Goal: Task Accomplishment & Management: Manage account settings

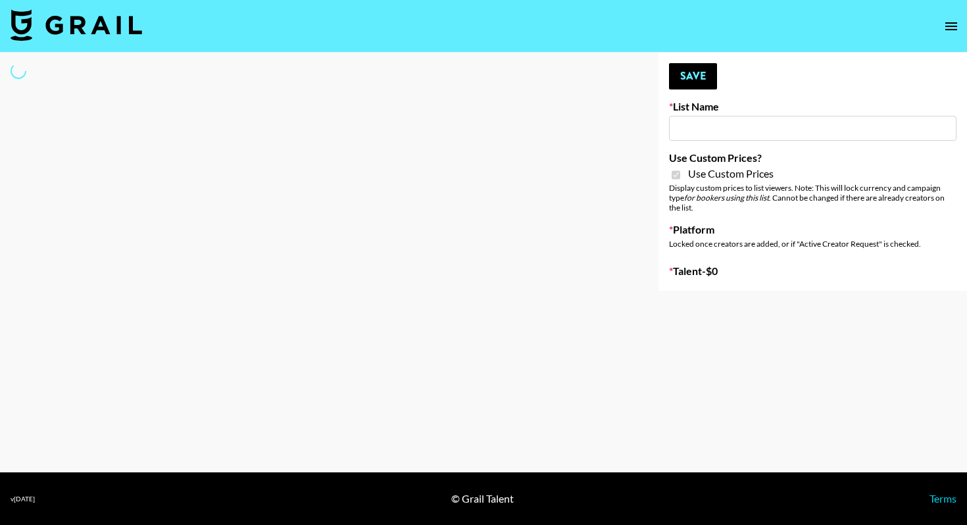
type input "Gensmo (Tiktok)"
checkbox input "true"
select select "Brand"
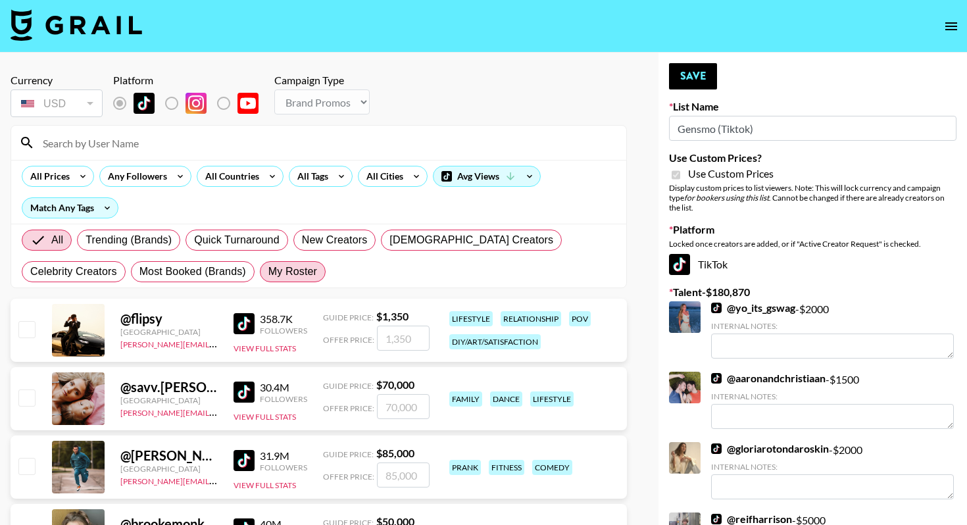
click at [268, 272] on span "My Roster" at bounding box center [292, 272] width 49 height 16
click at [268, 272] on input "My Roster" at bounding box center [268, 272] width 0 height 0
radio input "true"
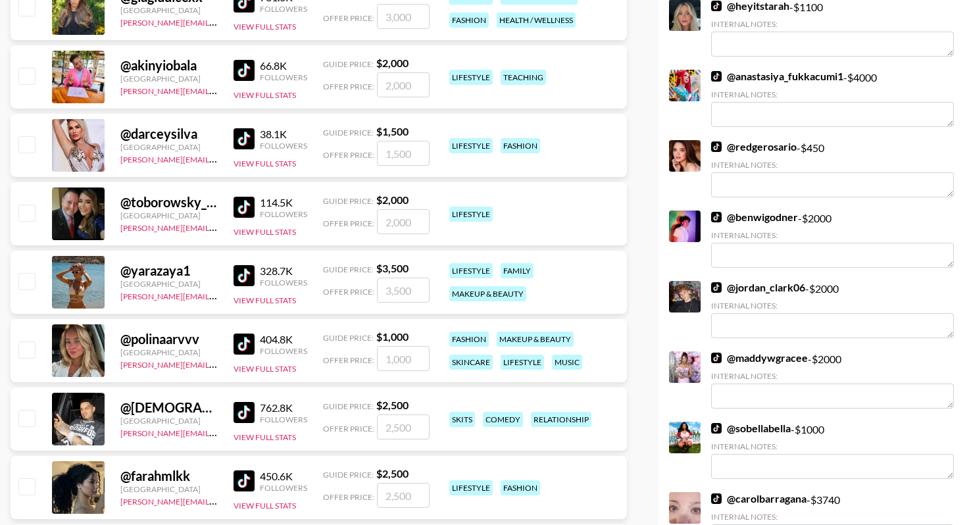
scroll to position [1050, 0]
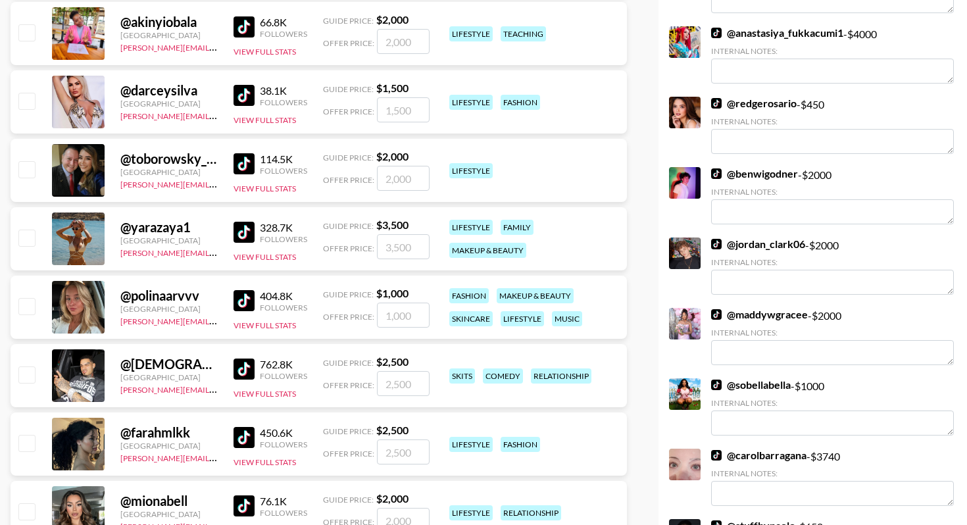
click at [26, 239] on input "checkbox" at bounding box center [26, 238] width 16 height 16
checkbox input "true"
type input "3500"
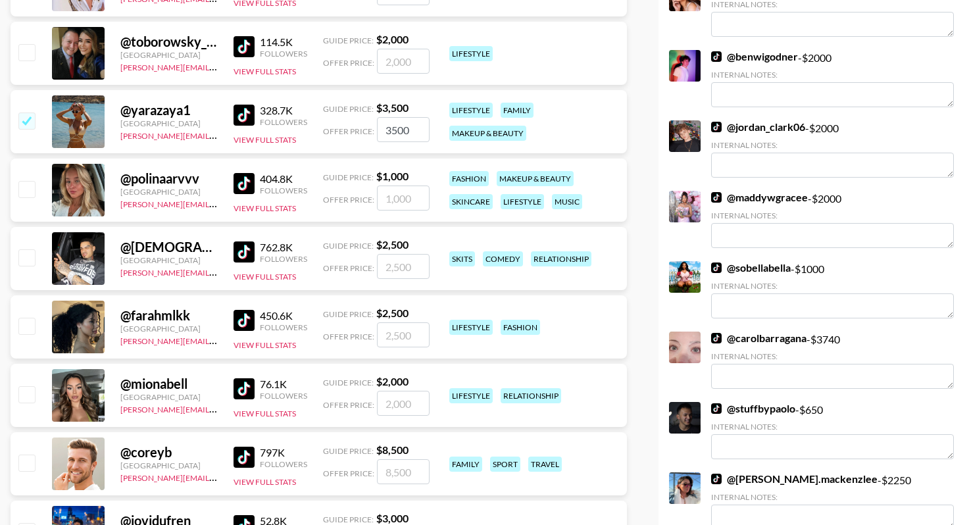
scroll to position [1177, 0]
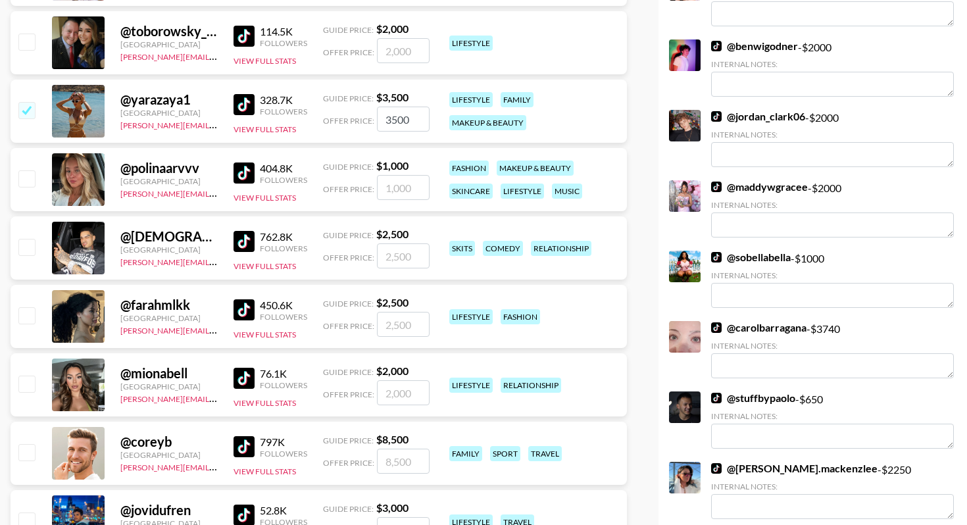
click at [30, 178] on input "checkbox" at bounding box center [26, 178] width 16 height 16
checkbox input "true"
type input "1000"
click at [31, 249] on input "checkbox" at bounding box center [26, 247] width 16 height 16
checkbox input "true"
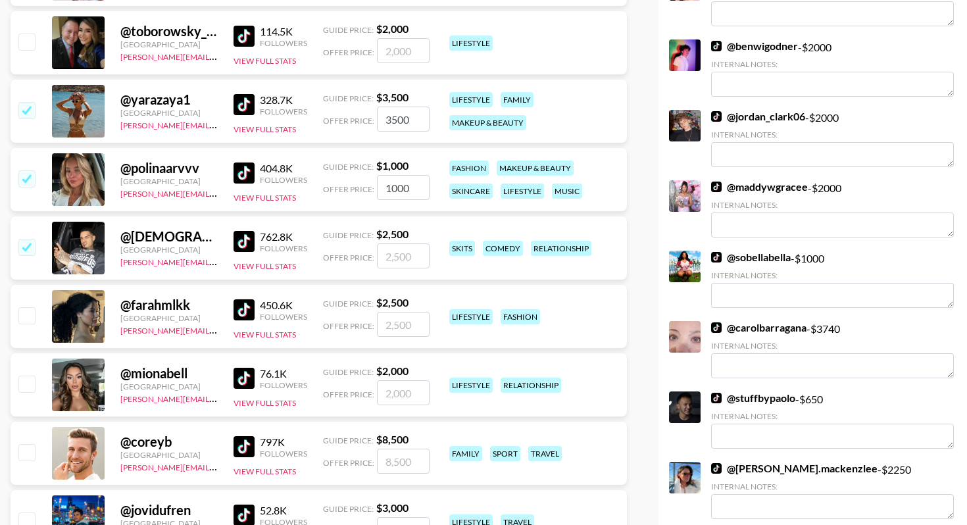
type input "2500"
click at [31, 249] on input "checkbox" at bounding box center [26, 247] width 16 height 16
checkbox input "false"
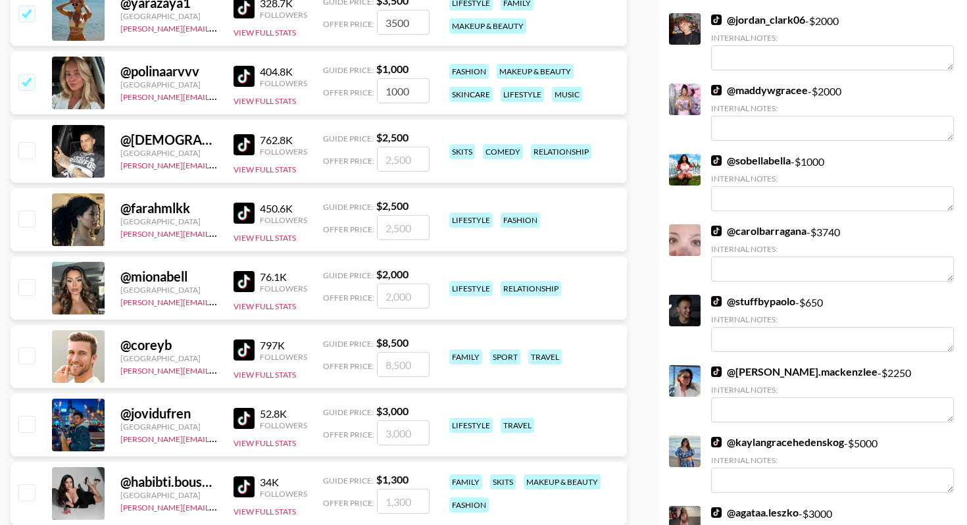
scroll to position [1295, 0]
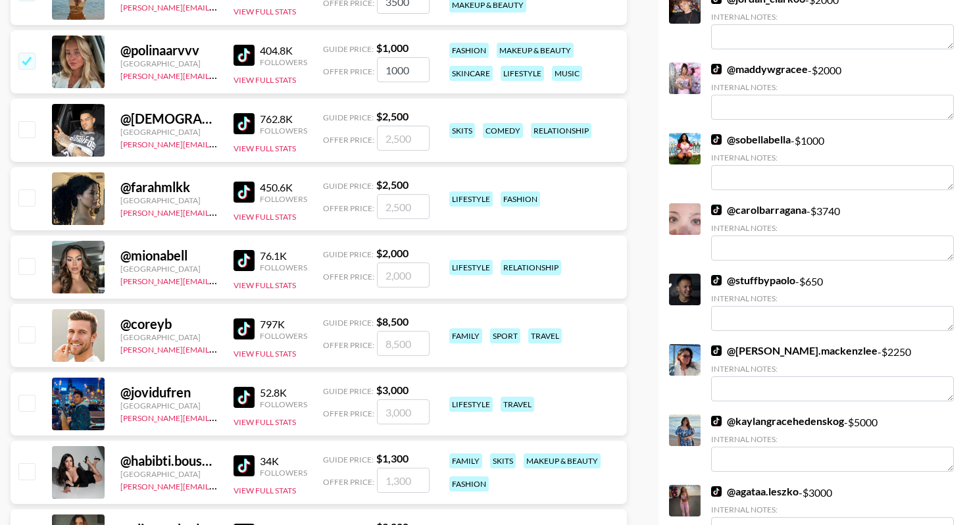
click at [30, 268] on input "checkbox" at bounding box center [26, 266] width 16 height 16
checkbox input "true"
type input "2000"
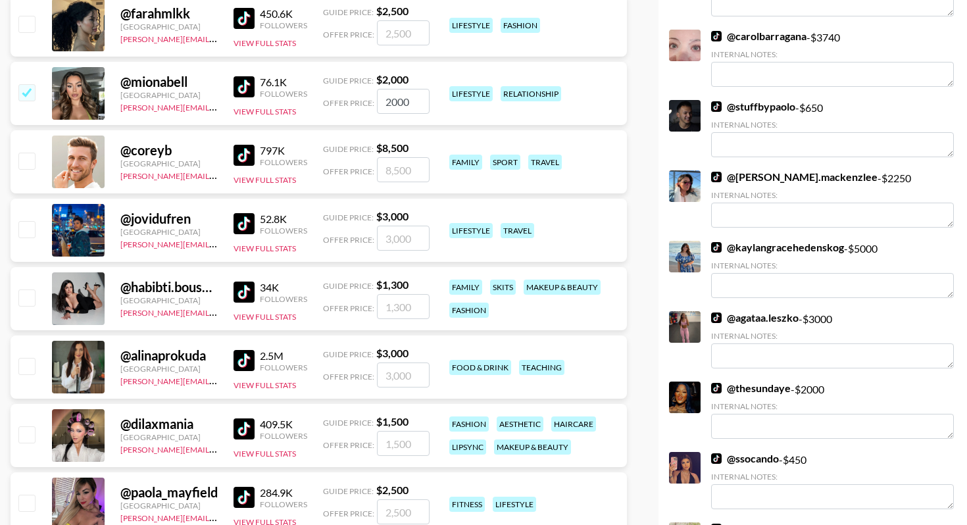
scroll to position [1498, 0]
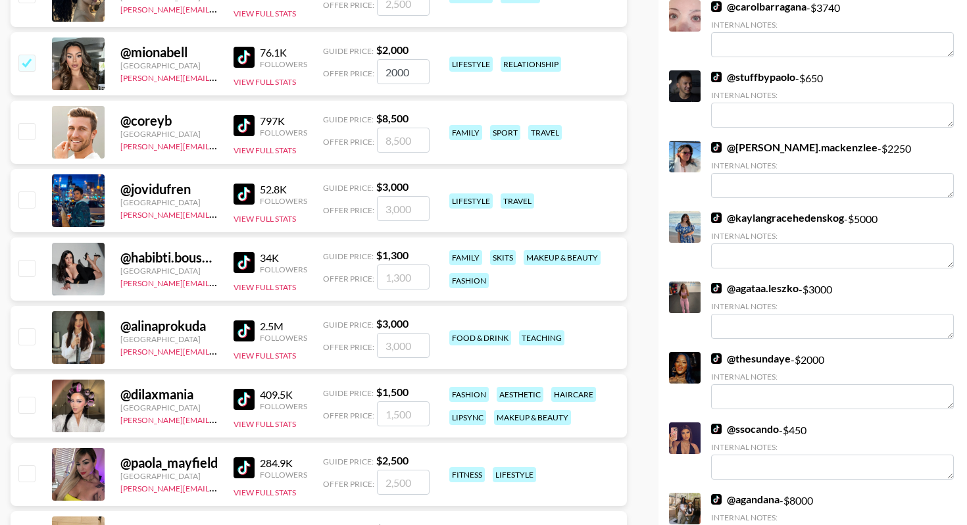
click at [30, 269] on input "checkbox" at bounding box center [26, 268] width 16 height 16
checkbox input "true"
type input "1300"
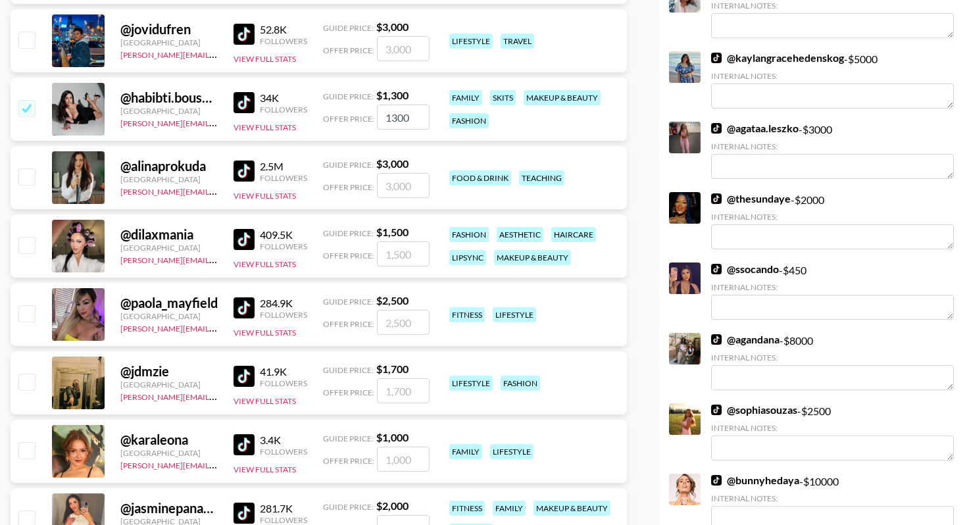
scroll to position [1770, 0]
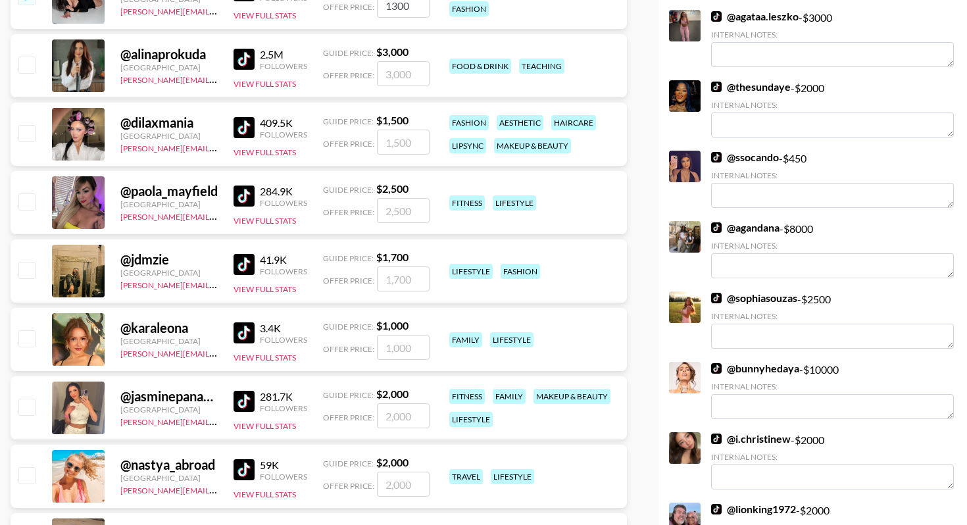
click at [28, 137] on input "checkbox" at bounding box center [26, 133] width 16 height 16
checkbox input "true"
type input "1500"
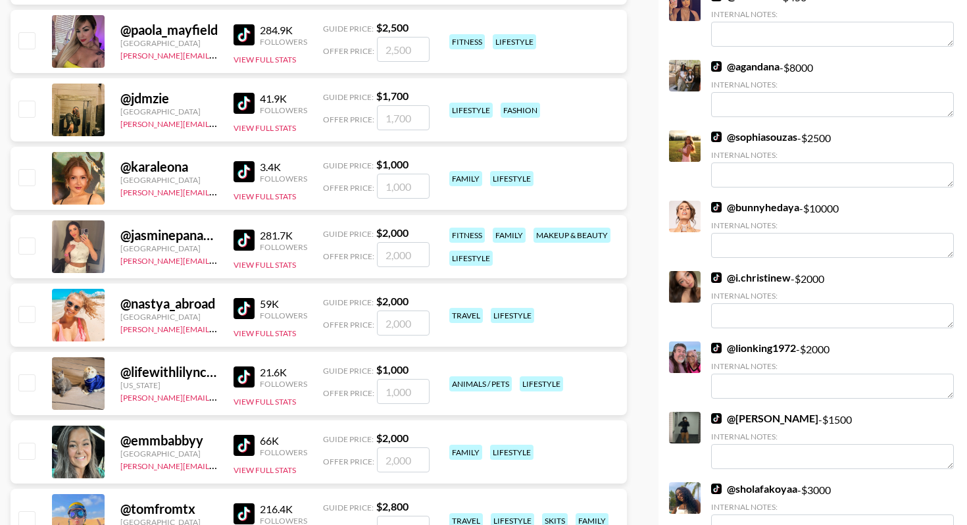
scroll to position [1943, 0]
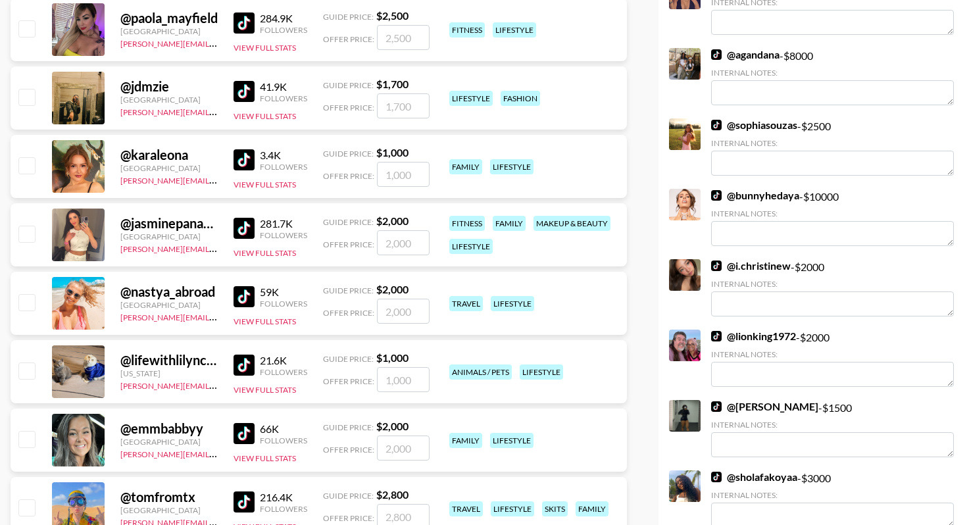
click at [28, 305] on input "checkbox" at bounding box center [26, 302] width 16 height 16
checkbox input "true"
type input "2000"
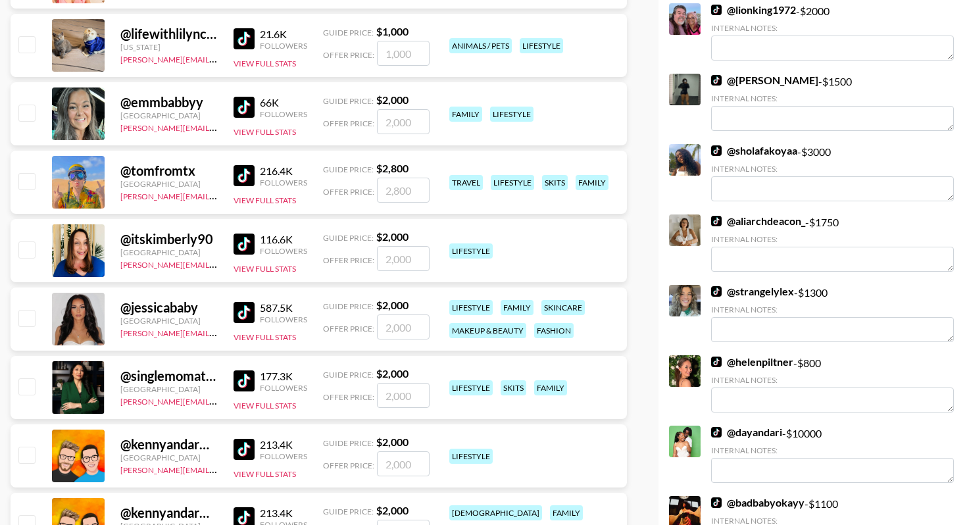
click at [30, 315] on input "checkbox" at bounding box center [26, 318] width 16 height 16
checkbox input "true"
type input "2000"
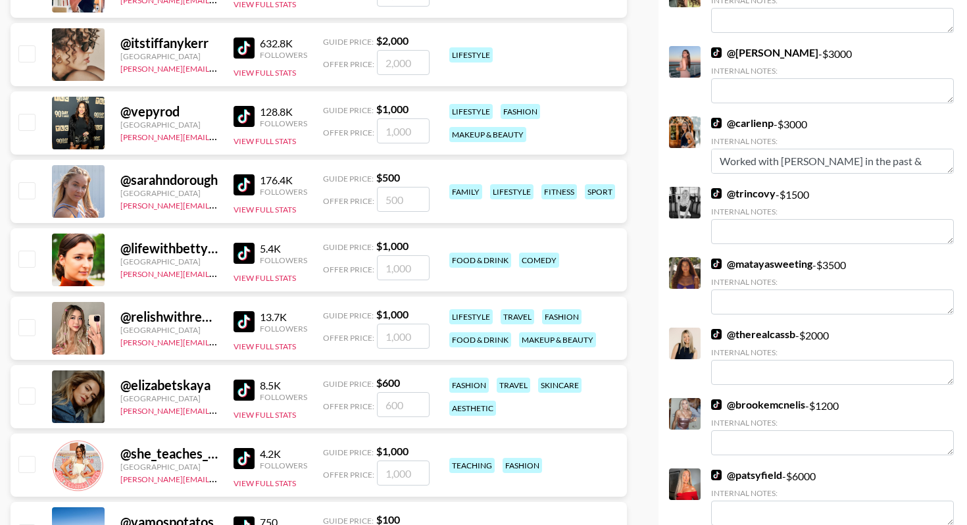
click at [30, 326] on input "checkbox" at bounding box center [26, 327] width 16 height 16
checkbox input "true"
type input "1000"
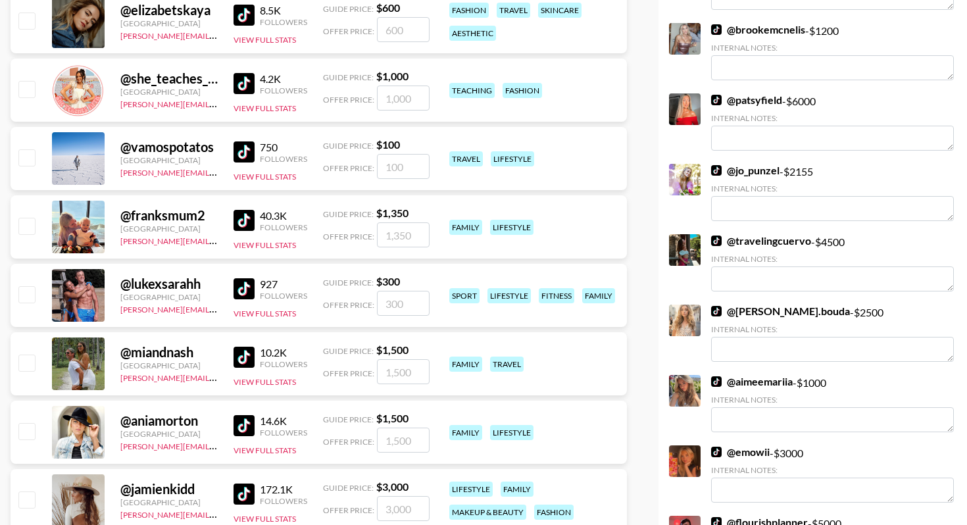
scroll to position [3809, 0]
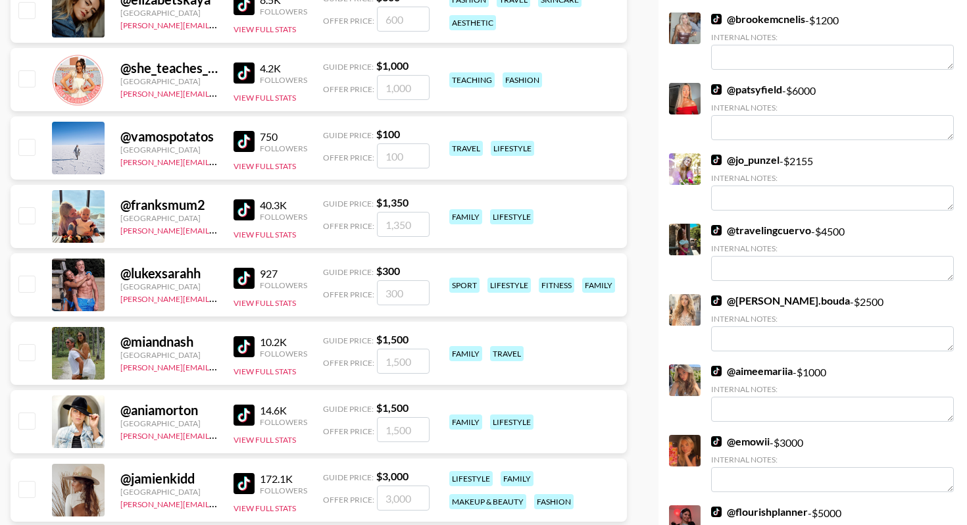
click at [32, 353] on input "checkbox" at bounding box center [26, 352] width 16 height 16
checkbox input "true"
type input "1500"
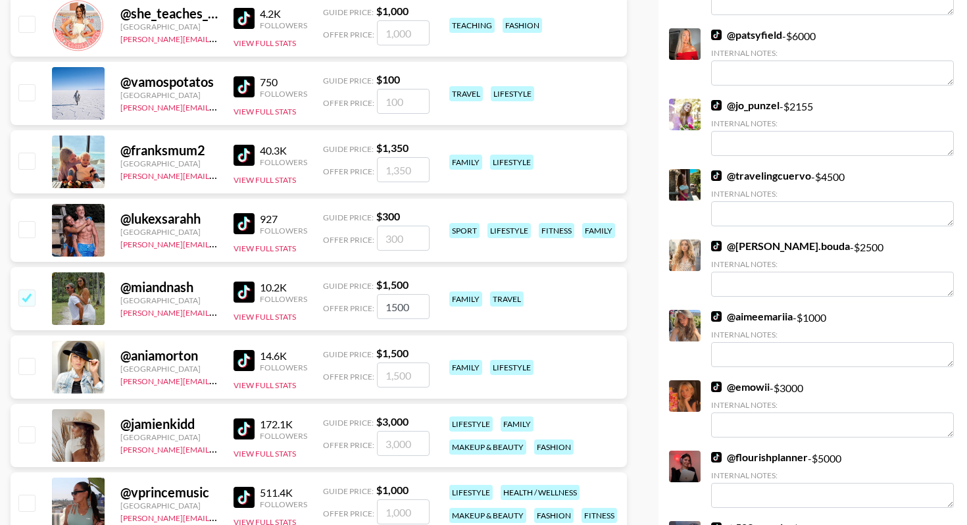
scroll to position [3941, 0]
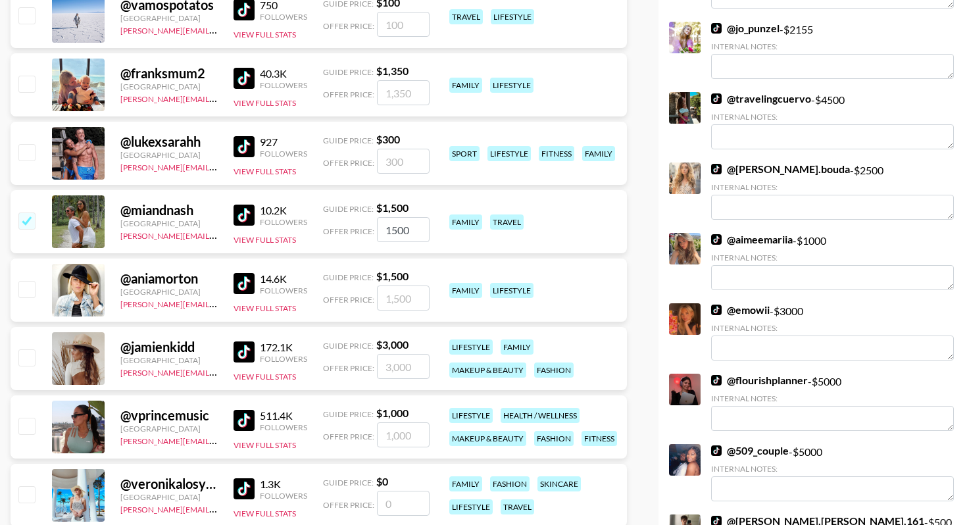
click at [30, 286] on input "checkbox" at bounding box center [26, 289] width 16 height 16
checkbox input "true"
type input "1500"
click at [31, 363] on input "checkbox" at bounding box center [26, 357] width 16 height 16
checkbox input "true"
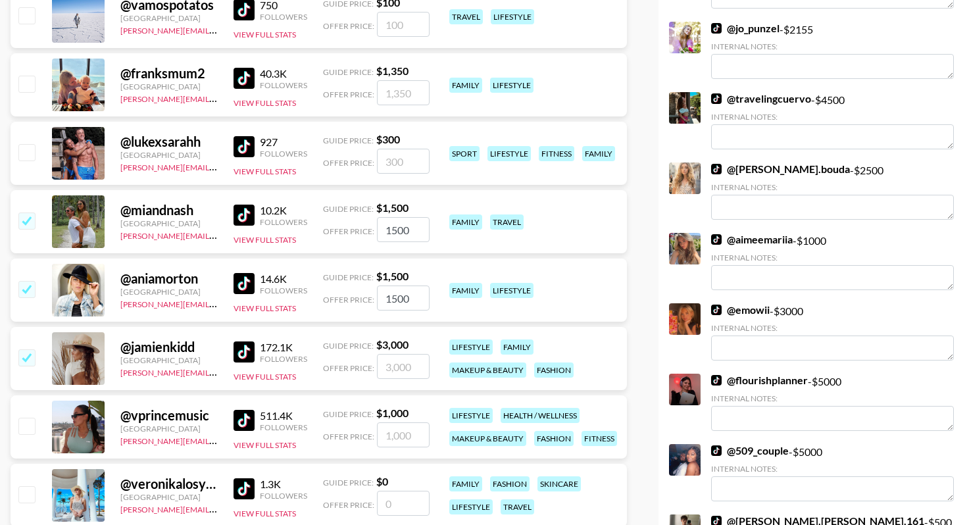
type input "3000"
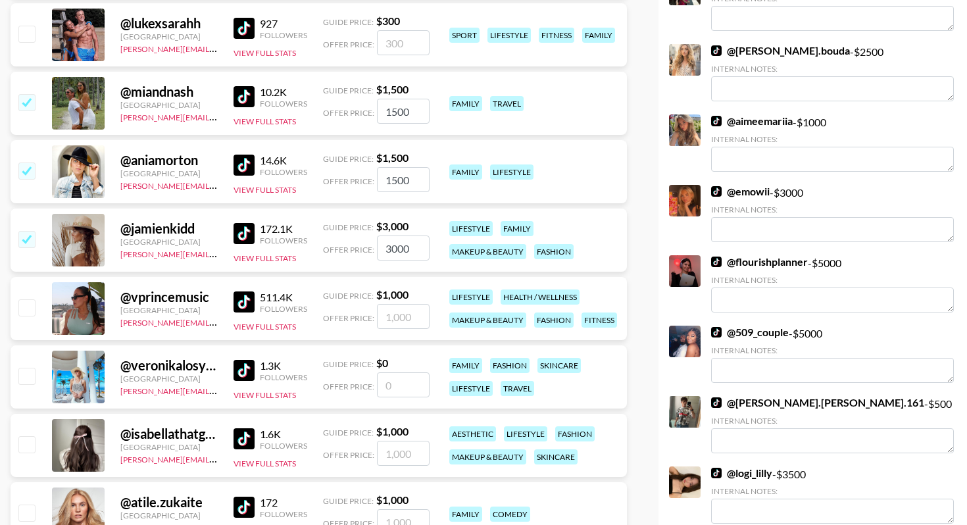
scroll to position [4075, 0]
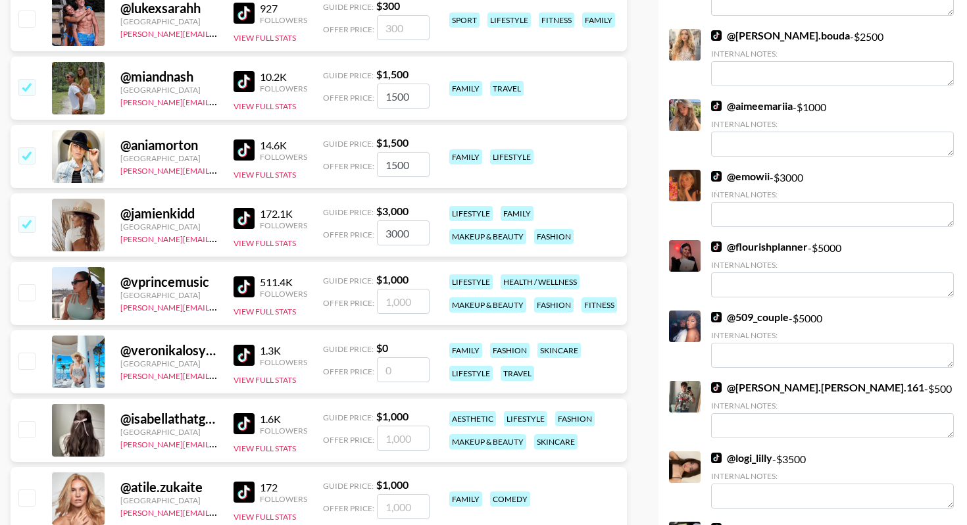
click at [30, 362] on input "checkbox" at bounding box center [26, 361] width 16 height 16
checkbox input "false"
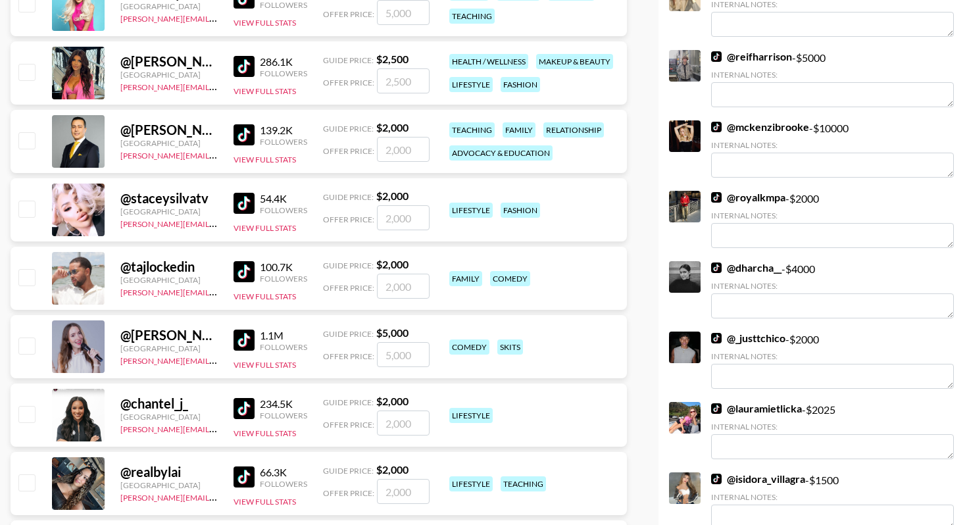
scroll to position [452, 0]
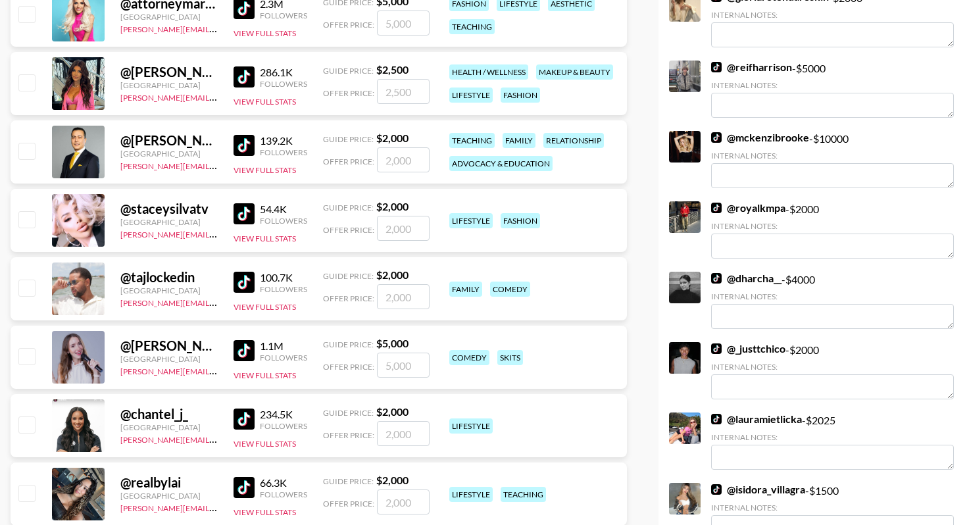
click at [28, 292] on input "checkbox" at bounding box center [26, 288] width 16 height 16
checkbox input "true"
type input "2000"
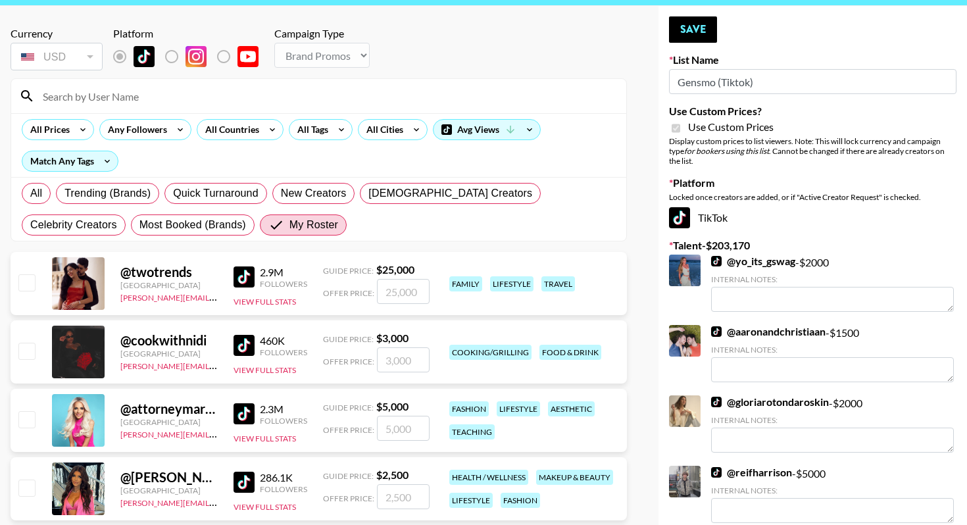
scroll to position [0, 0]
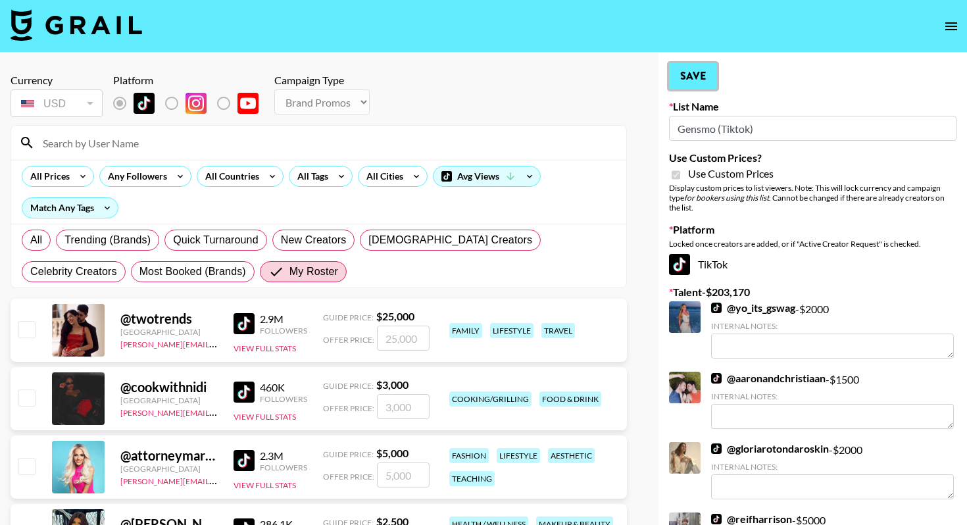
click at [703, 78] on button "Save" at bounding box center [693, 76] width 48 height 26
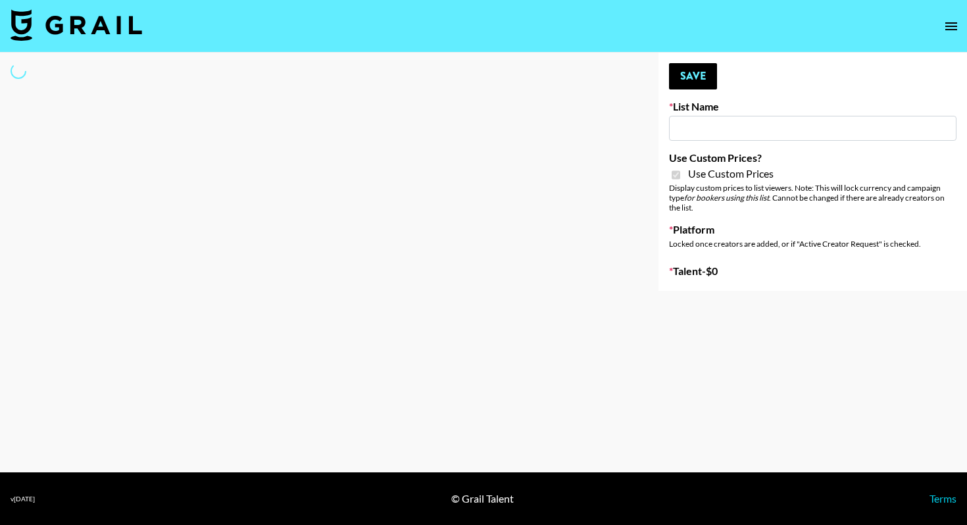
type input "Gensmo (IG)"
checkbox input "true"
select select "Brand"
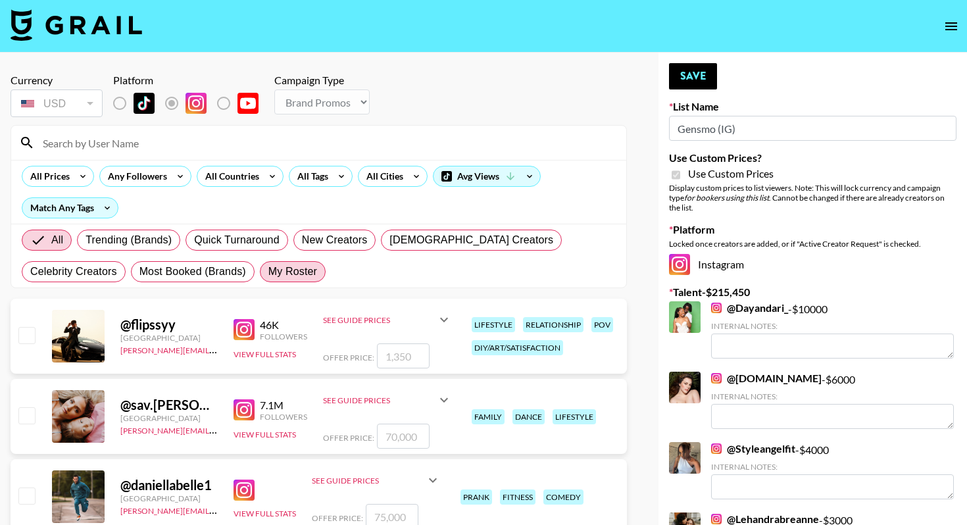
click at [268, 273] on span "My Roster" at bounding box center [292, 272] width 49 height 16
click at [268, 272] on input "My Roster" at bounding box center [268, 272] width 0 height 0
radio input "true"
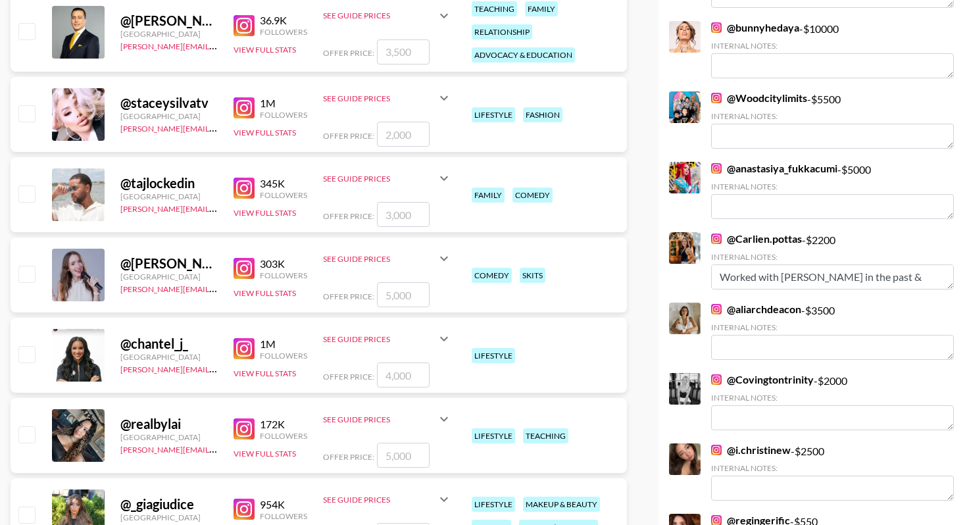
scroll to position [659, 0]
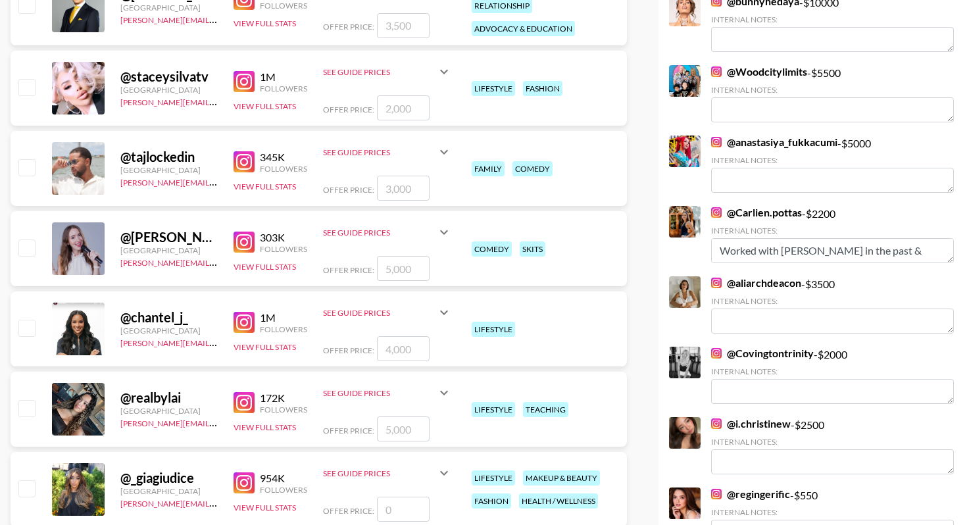
click at [26, 165] on input "checkbox" at bounding box center [26, 167] width 16 height 16
checkbox input "true"
type input "3000"
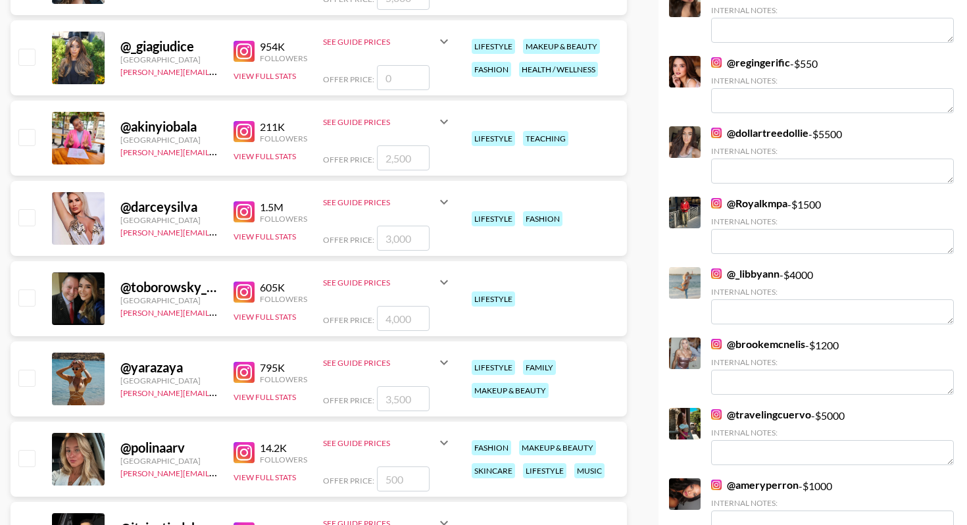
scroll to position [1136, 0]
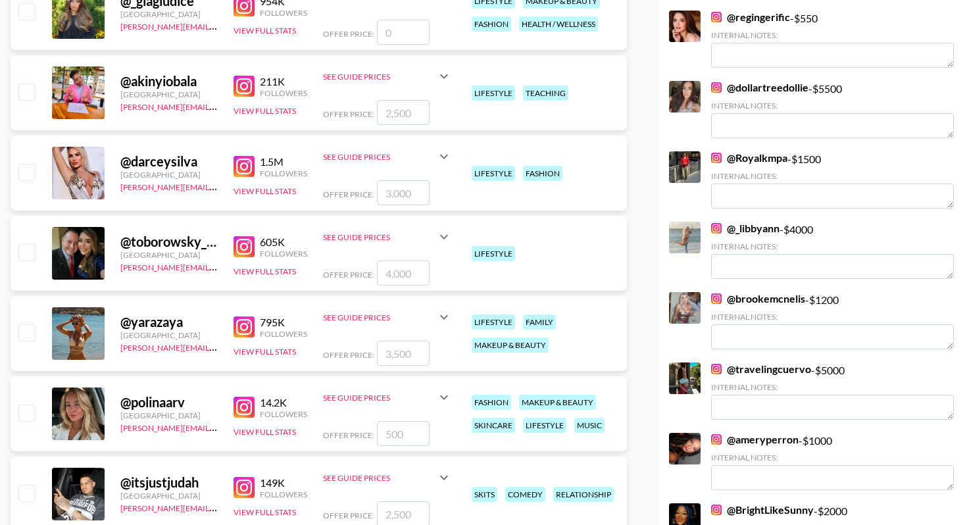
click at [26, 336] on input "checkbox" at bounding box center [26, 332] width 16 height 16
checkbox input "true"
type input "3500"
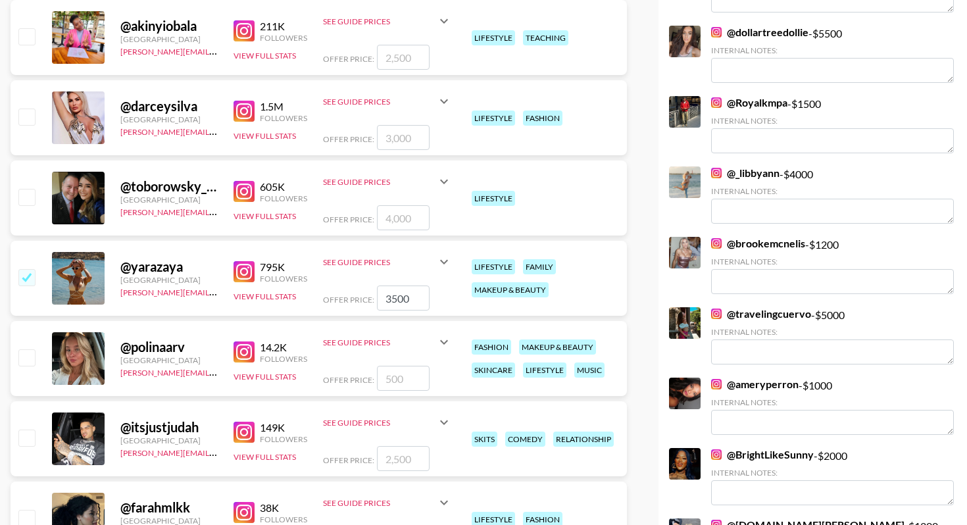
scroll to position [1304, 0]
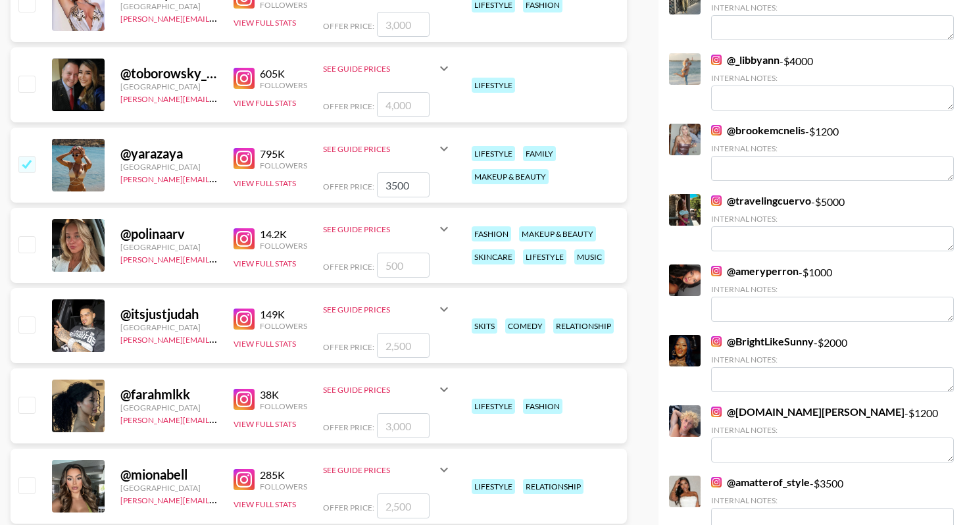
click at [26, 245] on input "checkbox" at bounding box center [26, 244] width 16 height 16
checkbox input "true"
type input "500"
click at [28, 327] on input "checkbox" at bounding box center [26, 325] width 16 height 16
checkbox input "true"
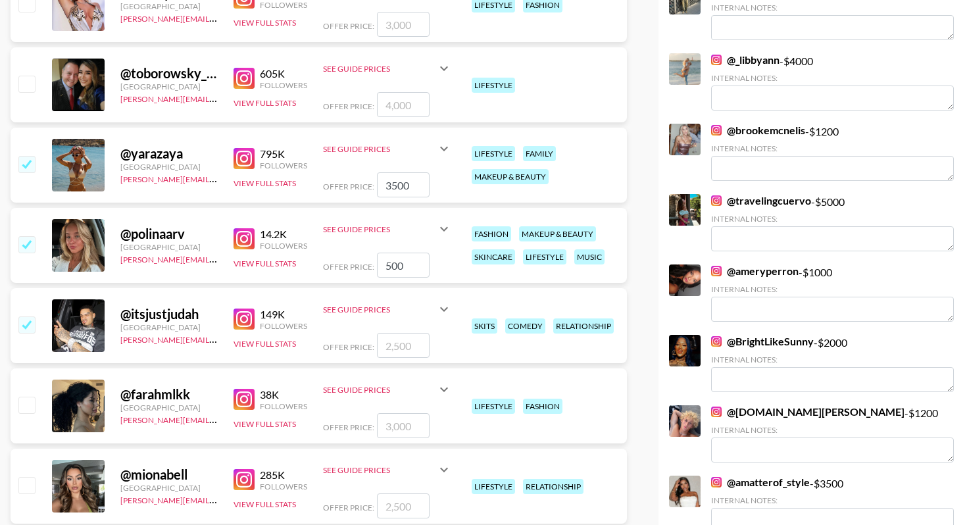
type input "2500"
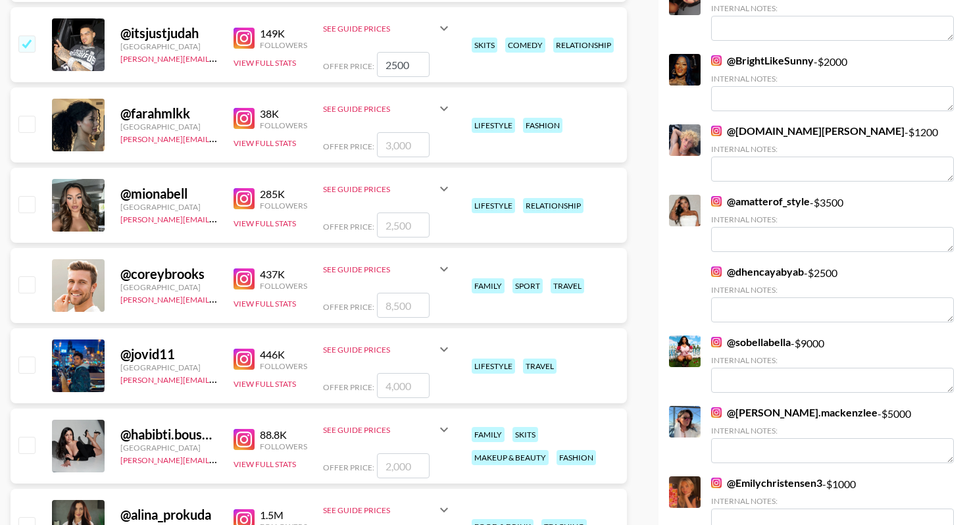
scroll to position [1631, 0]
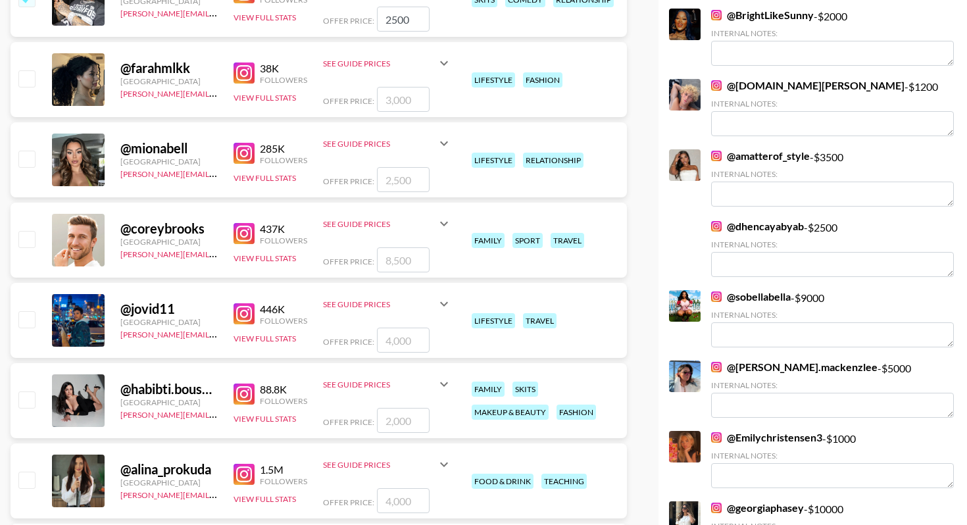
click at [30, 162] on input "checkbox" at bounding box center [26, 159] width 16 height 16
checkbox input "true"
type input "2500"
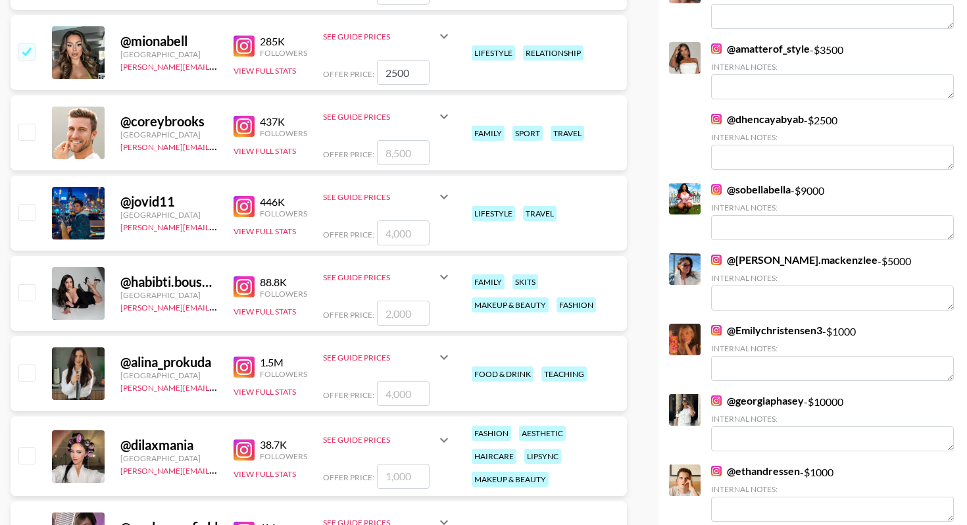
click at [26, 293] on input "checkbox" at bounding box center [26, 292] width 16 height 16
checkbox input "true"
type input "2000"
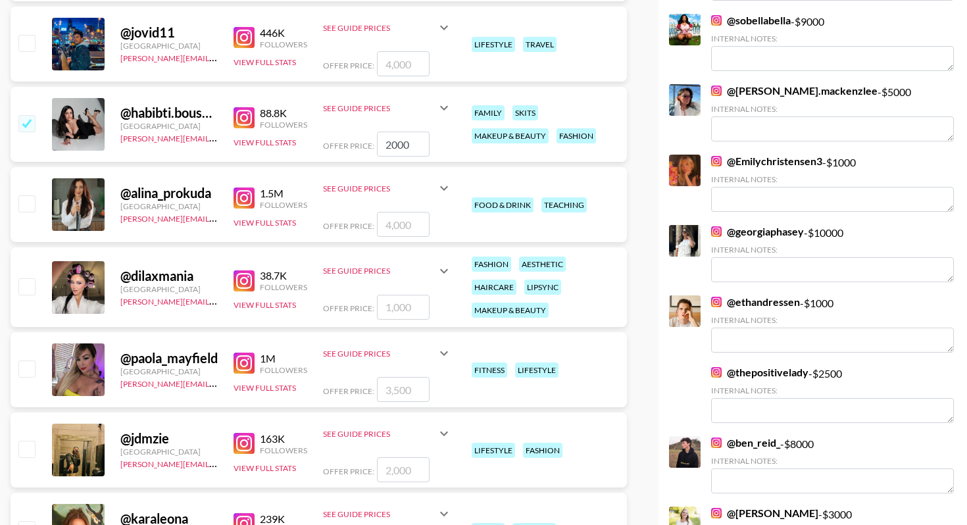
click at [26, 293] on input "checkbox" at bounding box center [26, 286] width 16 height 16
checkbox input "true"
type input "1000"
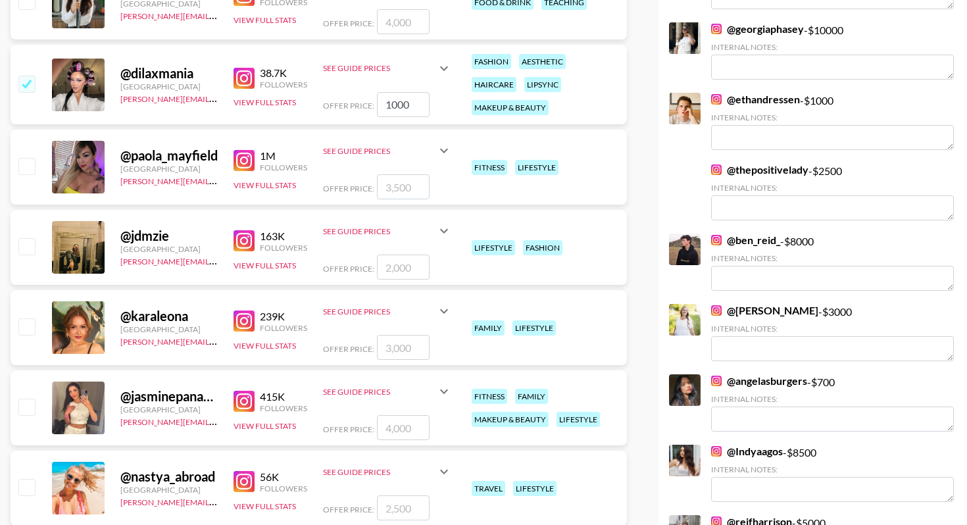
scroll to position [2114, 0]
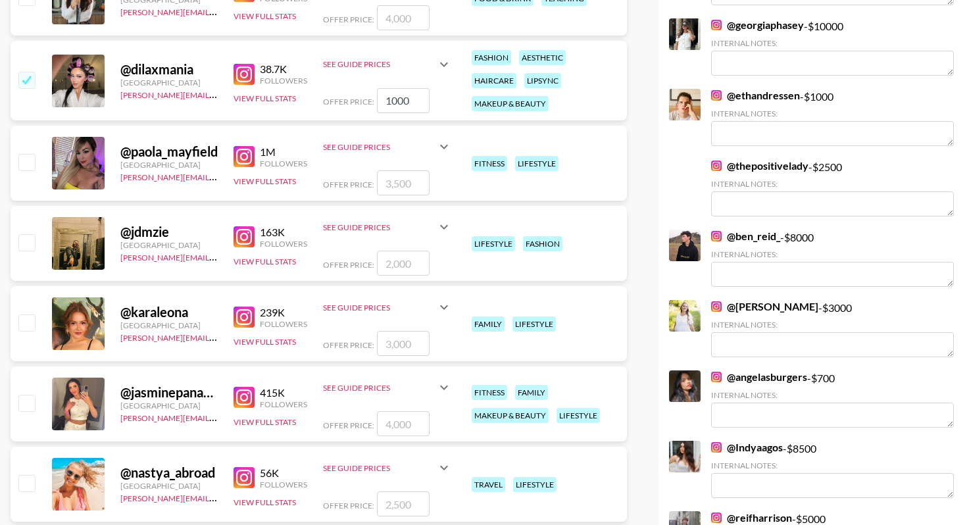
click at [28, 164] on input "checkbox" at bounding box center [26, 162] width 16 height 16
checkbox input "true"
type input "3500"
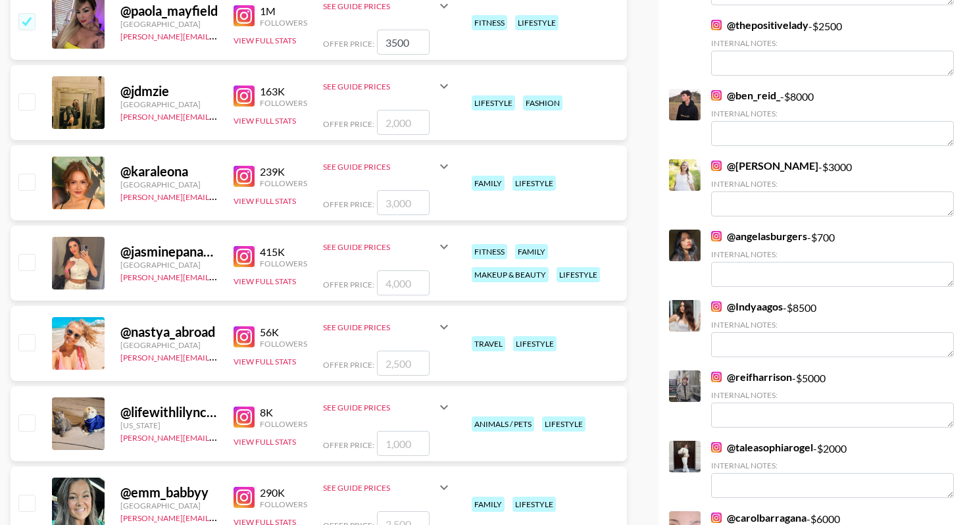
scroll to position [2351, 0]
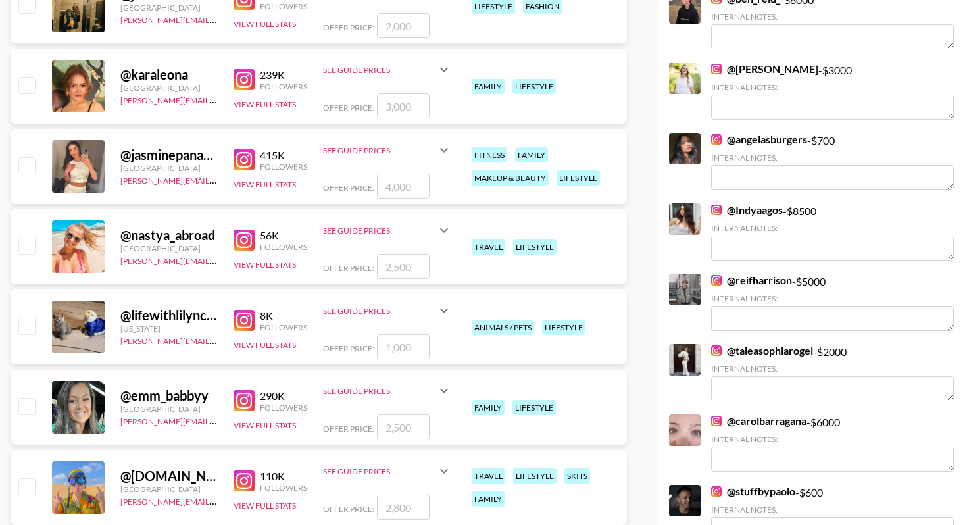
click at [28, 246] on input "checkbox" at bounding box center [26, 246] width 16 height 16
checkbox input "true"
type input "2500"
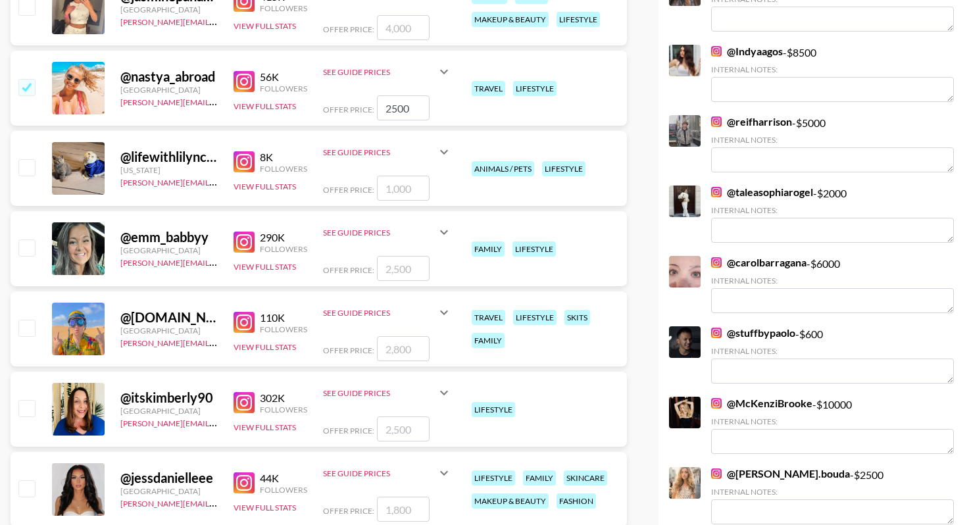
scroll to position [2568, 0]
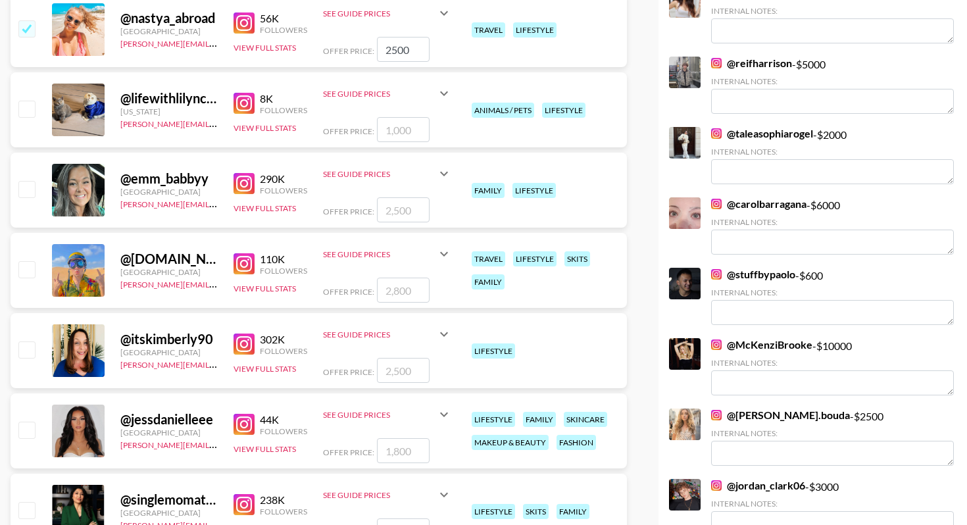
click at [30, 428] on input "checkbox" at bounding box center [26, 430] width 16 height 16
checkbox input "true"
type input "1800"
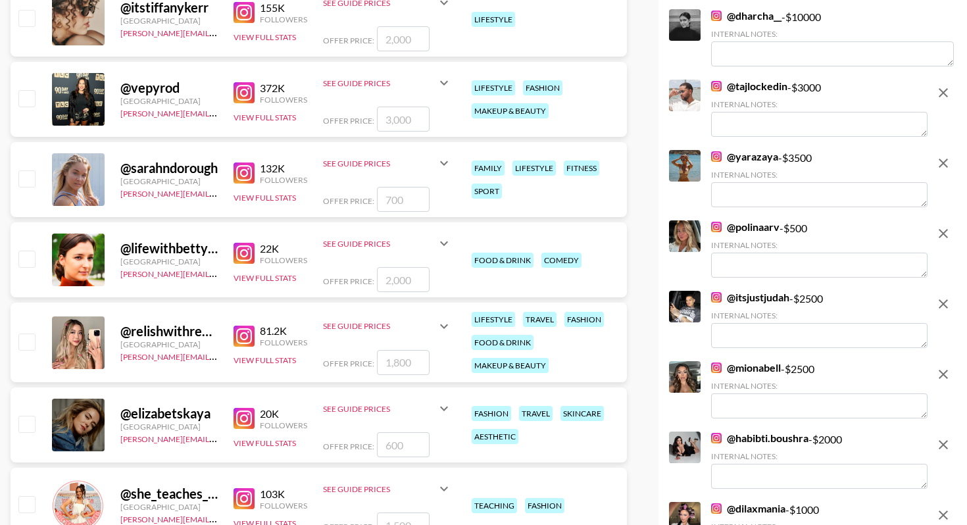
scroll to position [4038, 0]
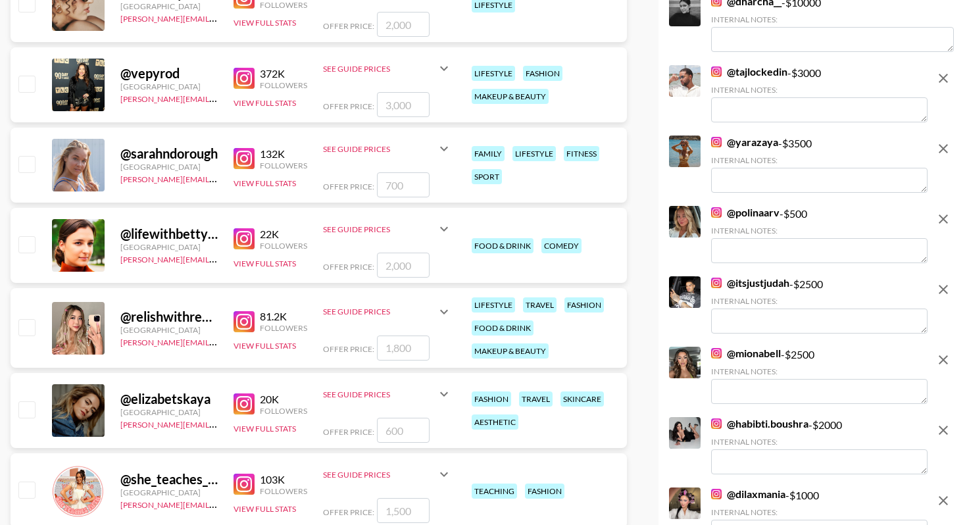
click at [30, 164] on input "checkbox" at bounding box center [26, 164] width 16 height 16
checkbox input "true"
type input "700"
click at [32, 328] on input "checkbox" at bounding box center [26, 327] width 16 height 16
checkbox input "true"
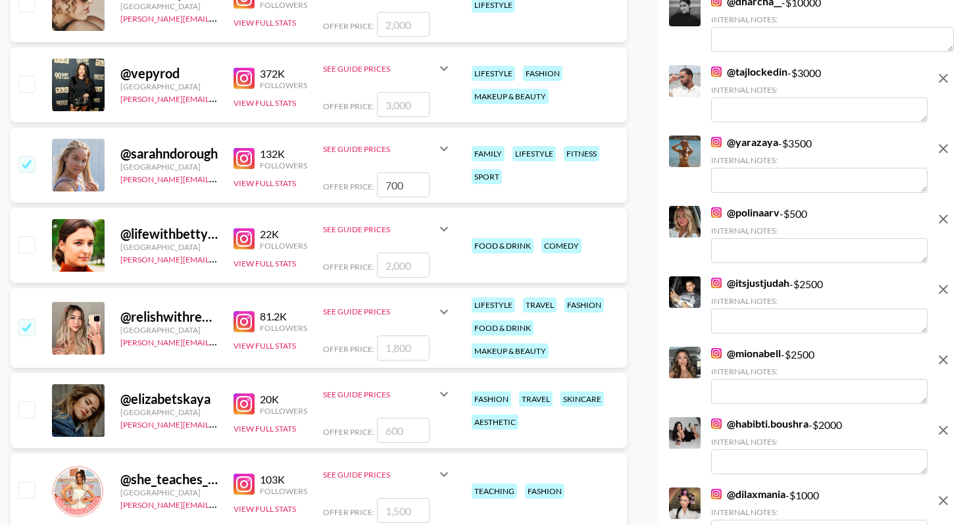
type input "1800"
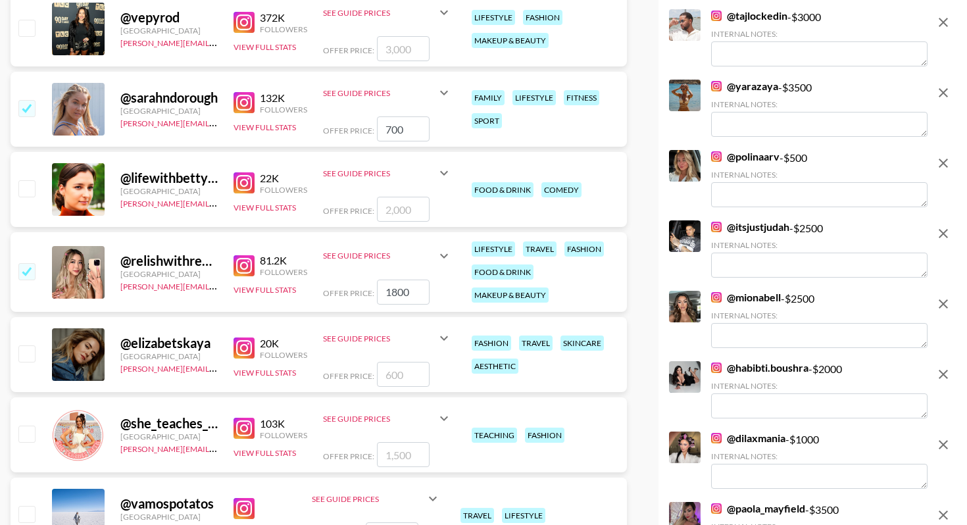
scroll to position [4206, 0]
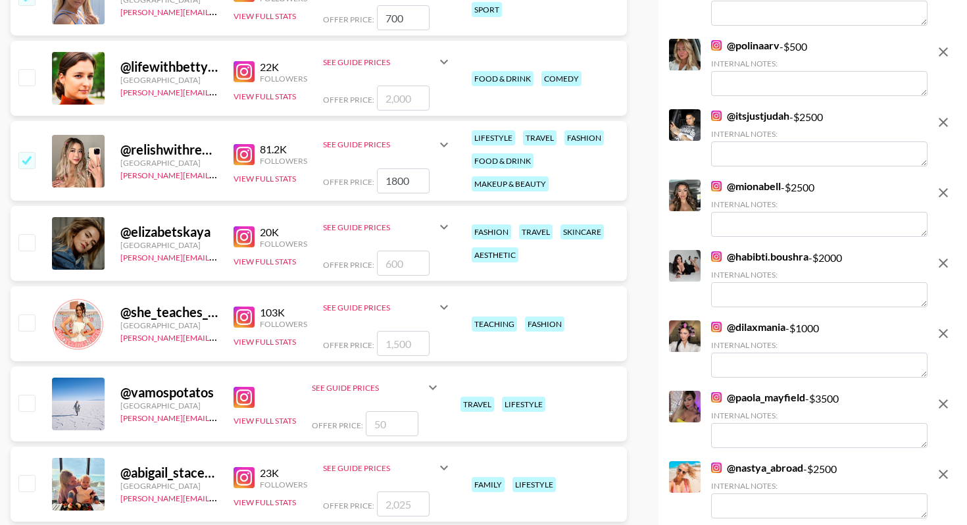
click at [27, 240] on input "checkbox" at bounding box center [26, 242] width 16 height 16
checkbox input "true"
type input "600"
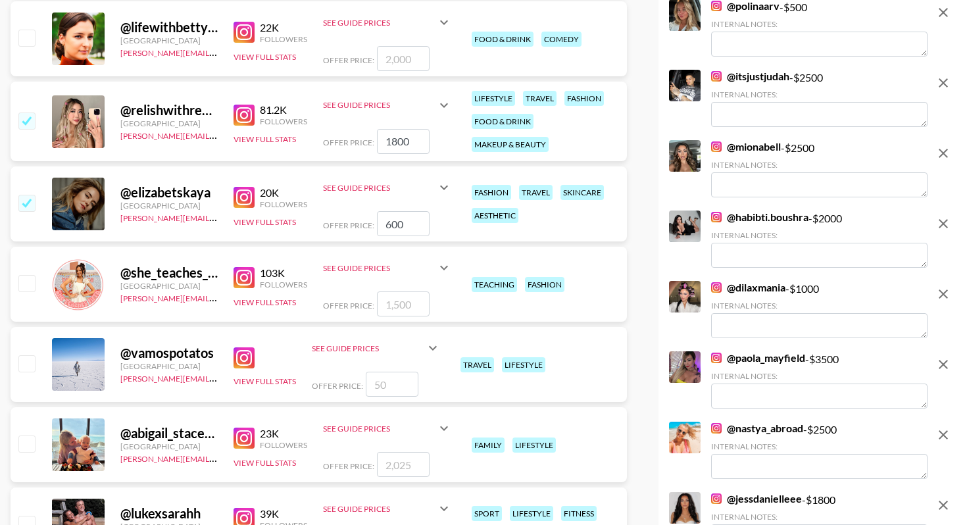
click at [29, 201] on input "checkbox" at bounding box center [26, 203] width 16 height 16
checkbox input "false"
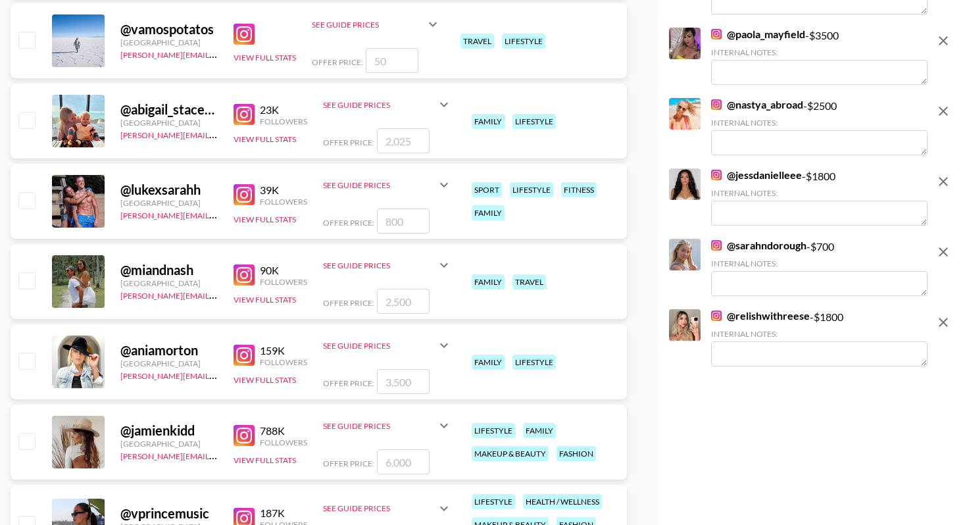
scroll to position [4580, 0]
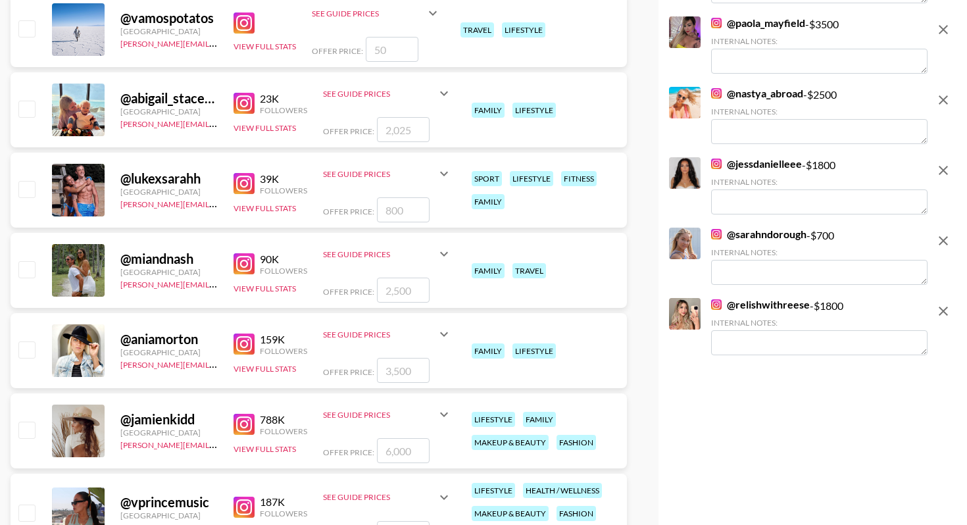
click at [30, 270] on input "checkbox" at bounding box center [26, 269] width 16 height 16
checkbox input "true"
type input "2500"
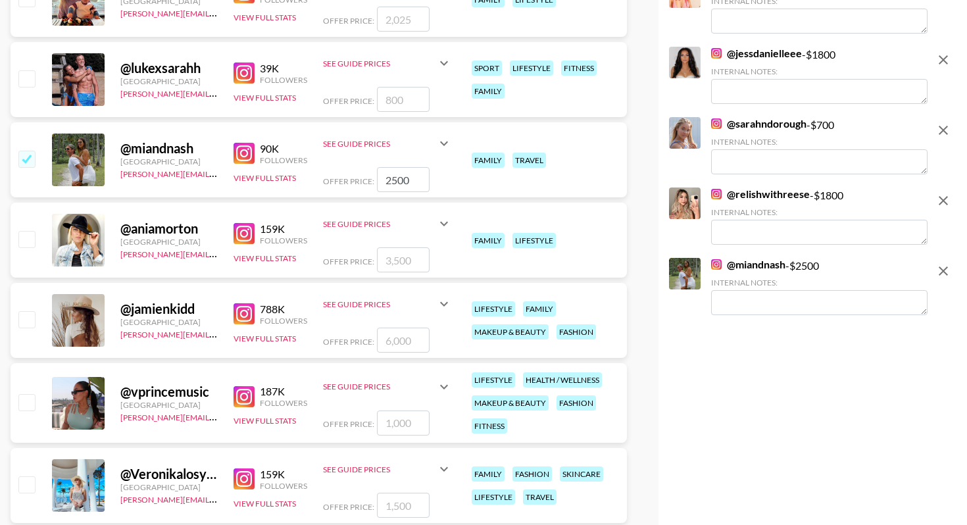
scroll to position [4737, 0]
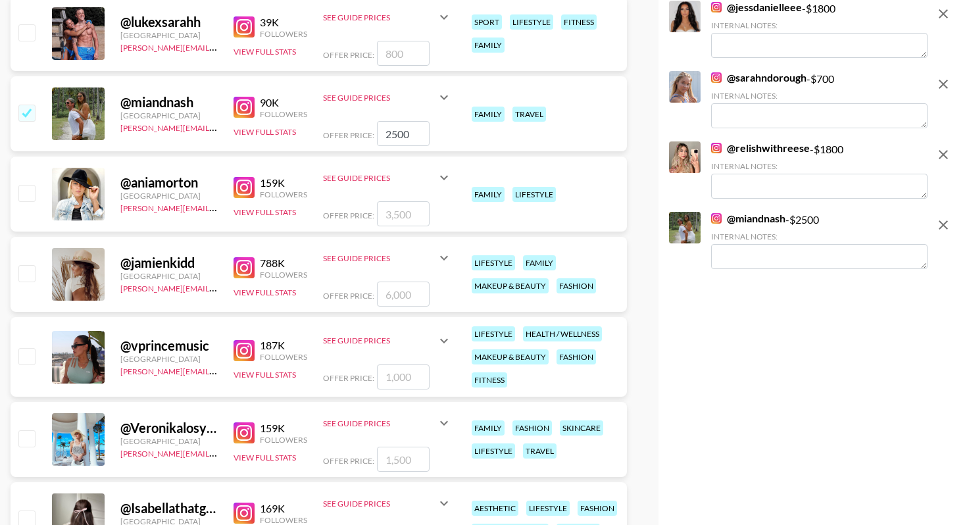
click at [30, 196] on input "checkbox" at bounding box center [26, 193] width 16 height 16
checkbox input "true"
type input "3500"
click at [30, 276] on input "checkbox" at bounding box center [26, 273] width 16 height 16
checkbox input "true"
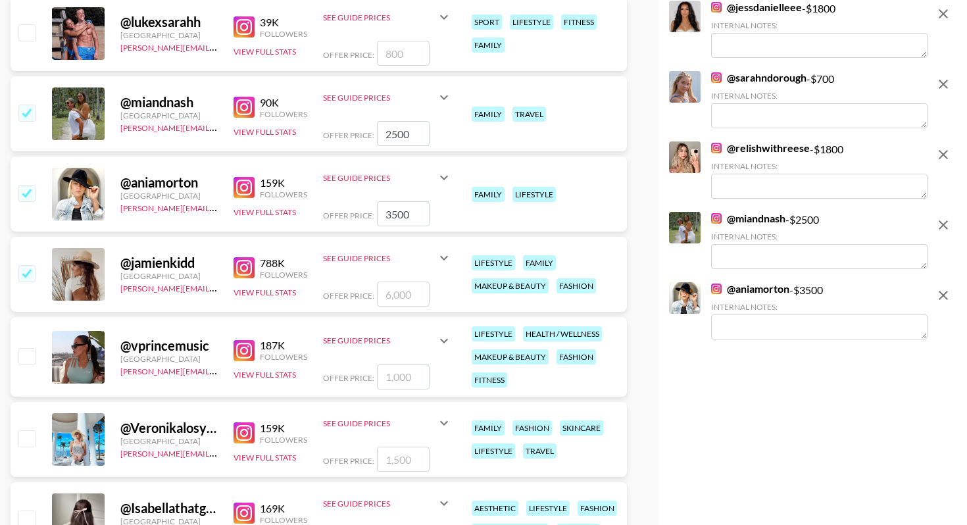
type input "6000"
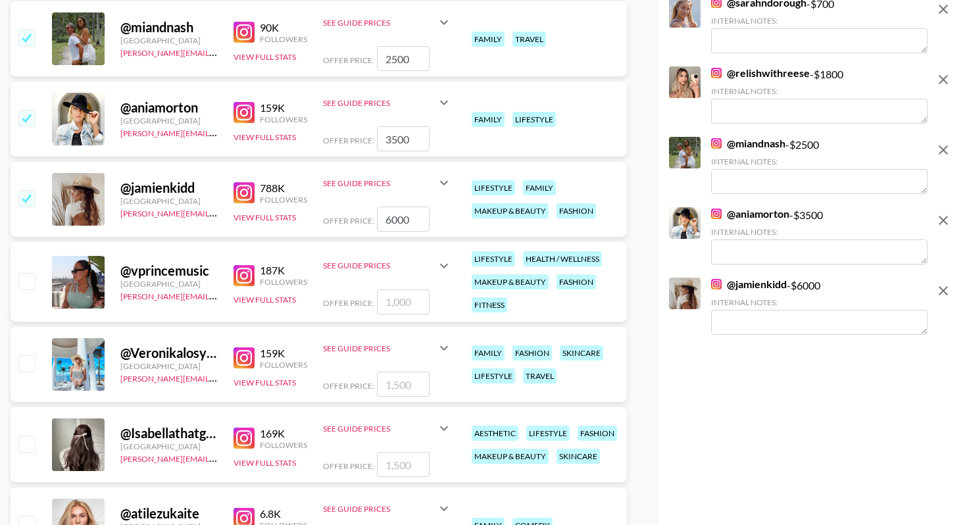
scroll to position [4906, 0]
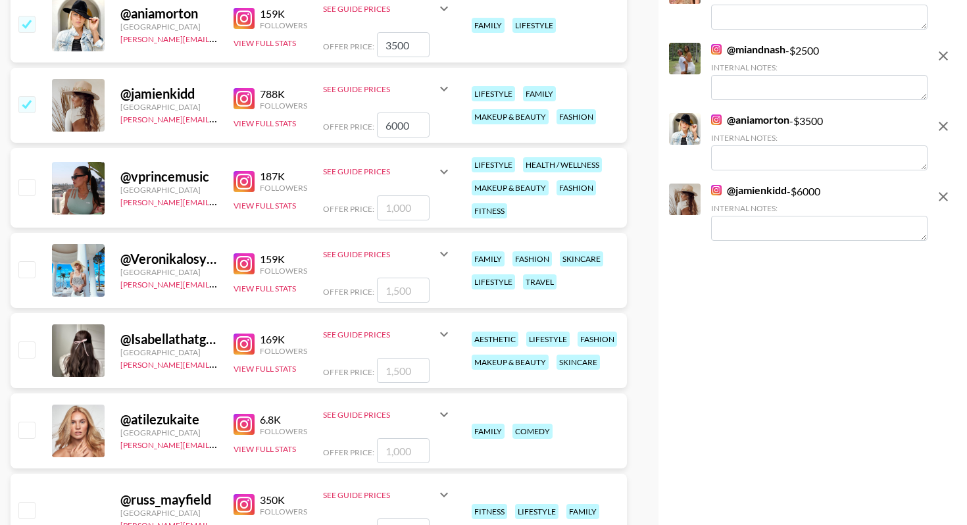
click at [29, 272] on input "checkbox" at bounding box center [26, 269] width 16 height 16
checkbox input "true"
type input "1500"
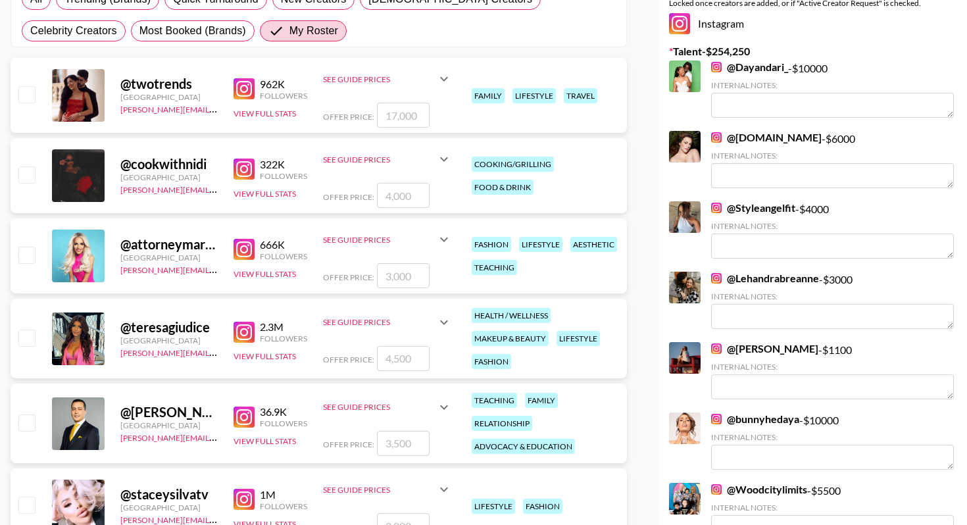
scroll to position [0, 0]
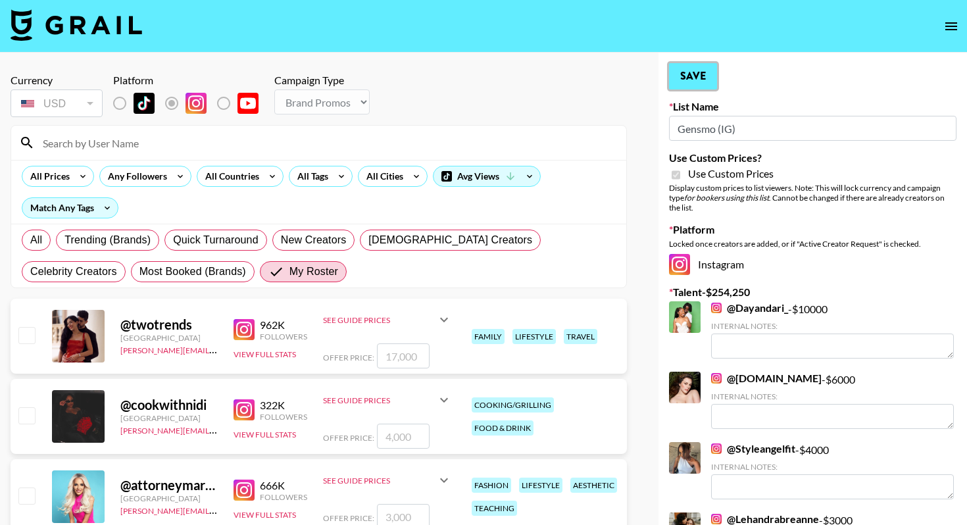
click at [698, 81] on button "Save" at bounding box center [693, 76] width 48 height 26
